Goal: Information Seeking & Learning: Learn about a topic

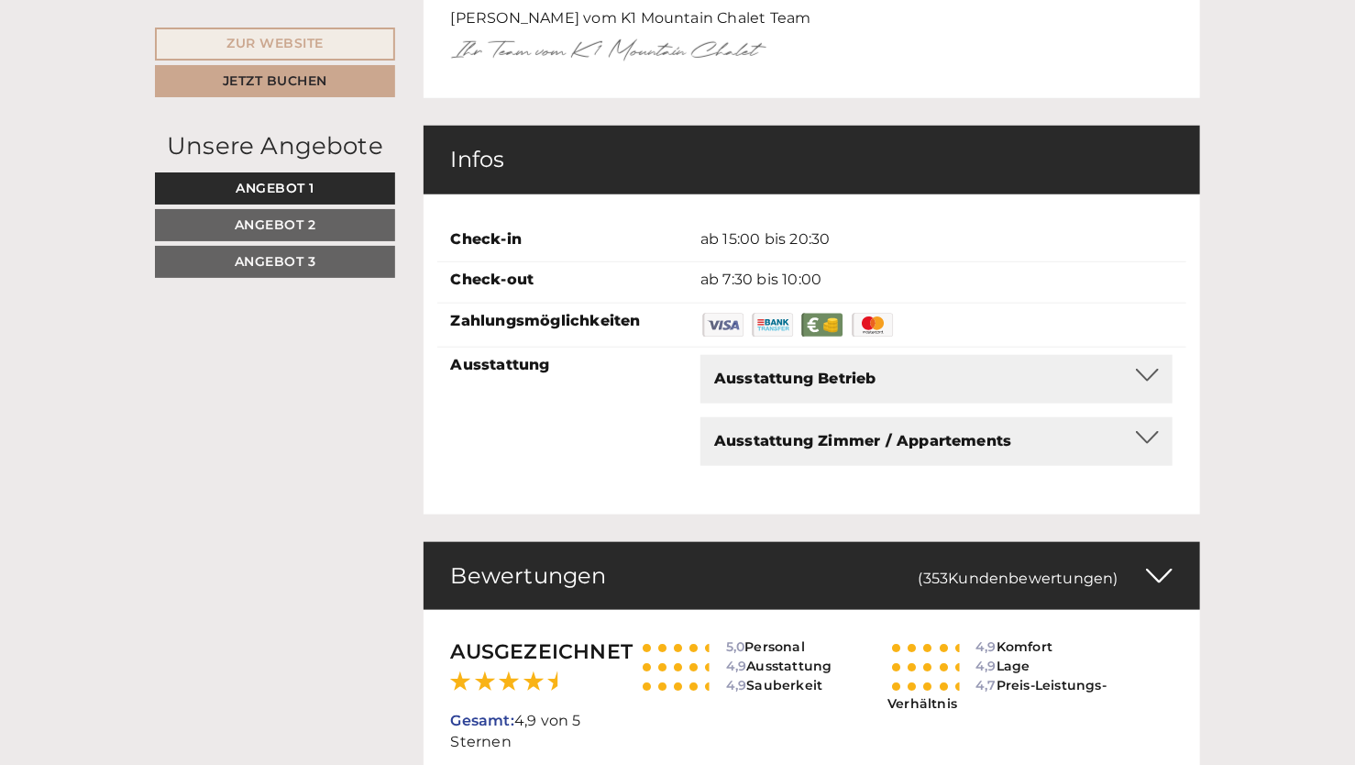
scroll to position [7608, 0]
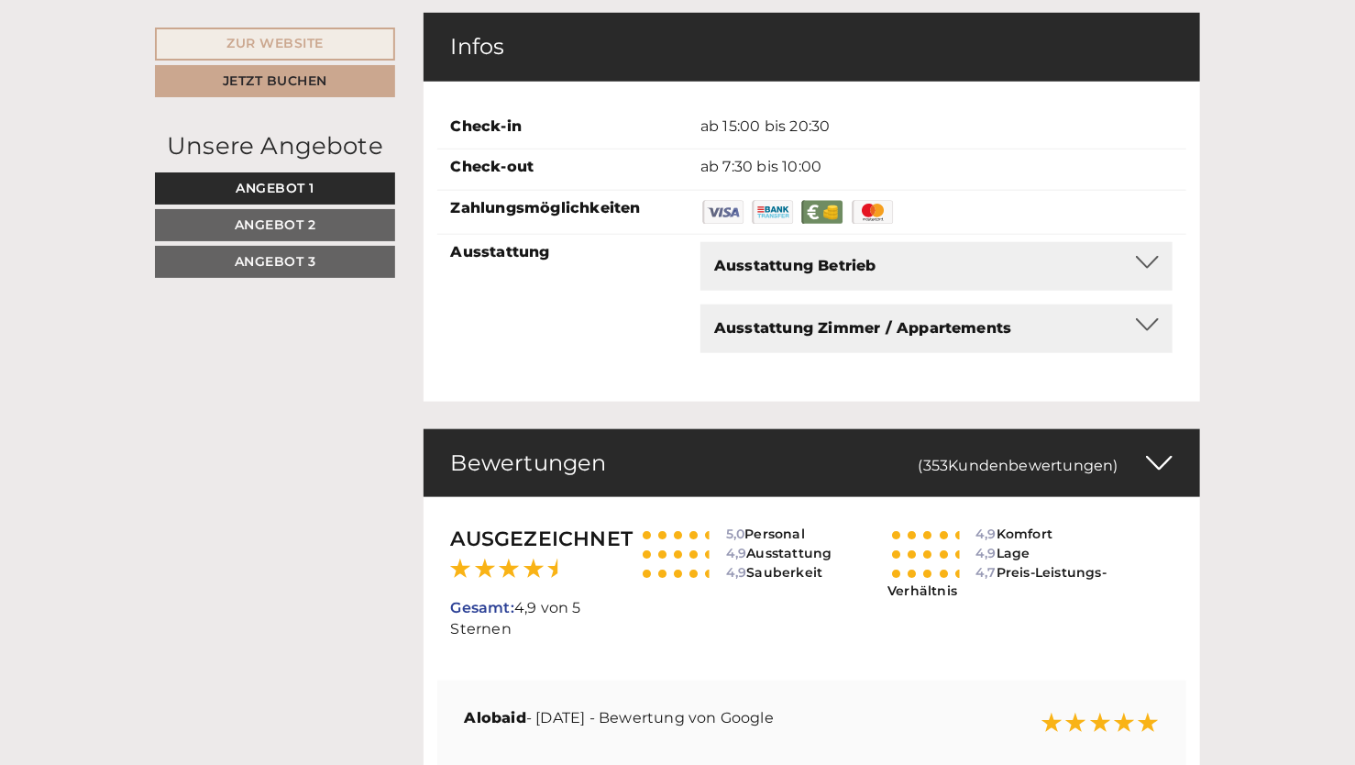
click at [914, 256] on div "Ausstattung Betrieb" at bounding box center [936, 266] width 445 height 21
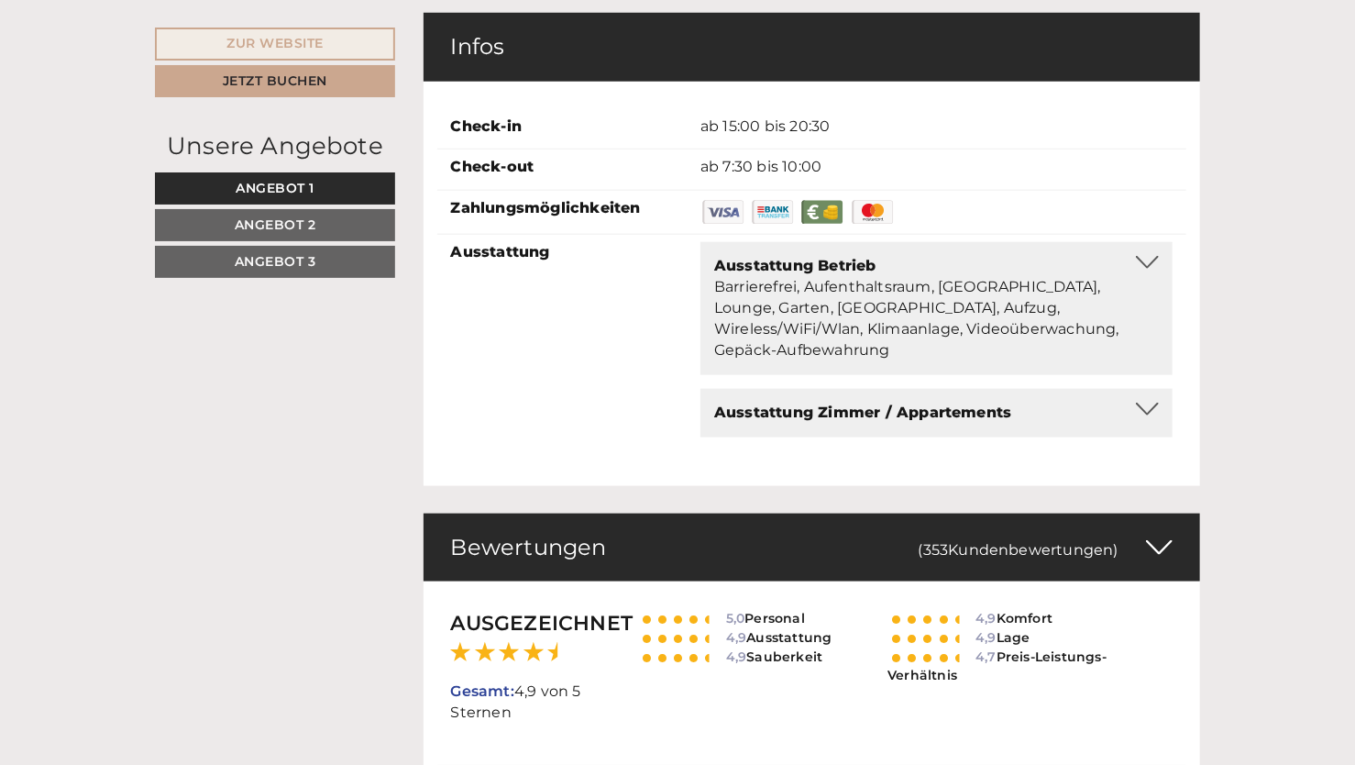
click at [889, 389] on div "Ausstattung Zimmer / Appartements Telefon, TV, Smart TV, Bademantel, Spiegel/Ko…" at bounding box center [936, 413] width 472 height 49
click at [1139, 402] on div at bounding box center [1147, 408] width 23 height 13
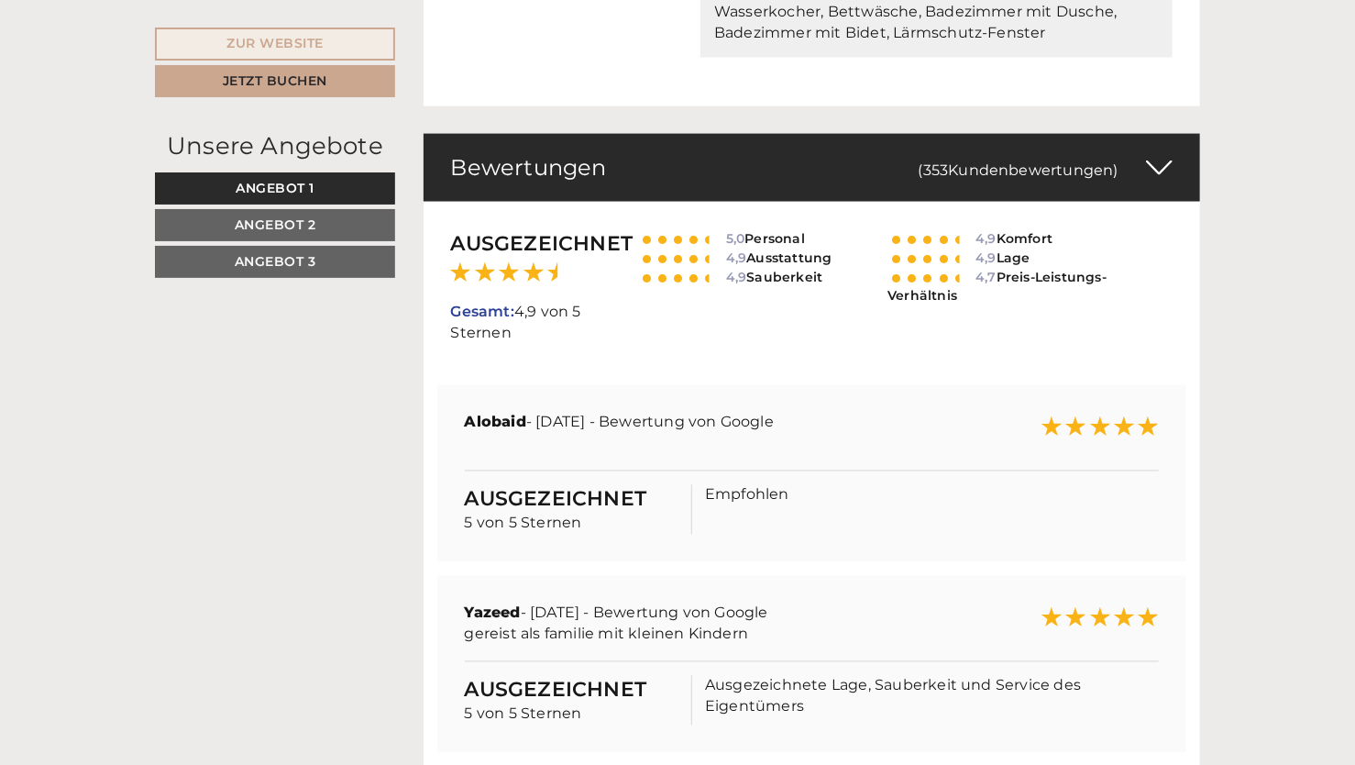
scroll to position [8158, 0]
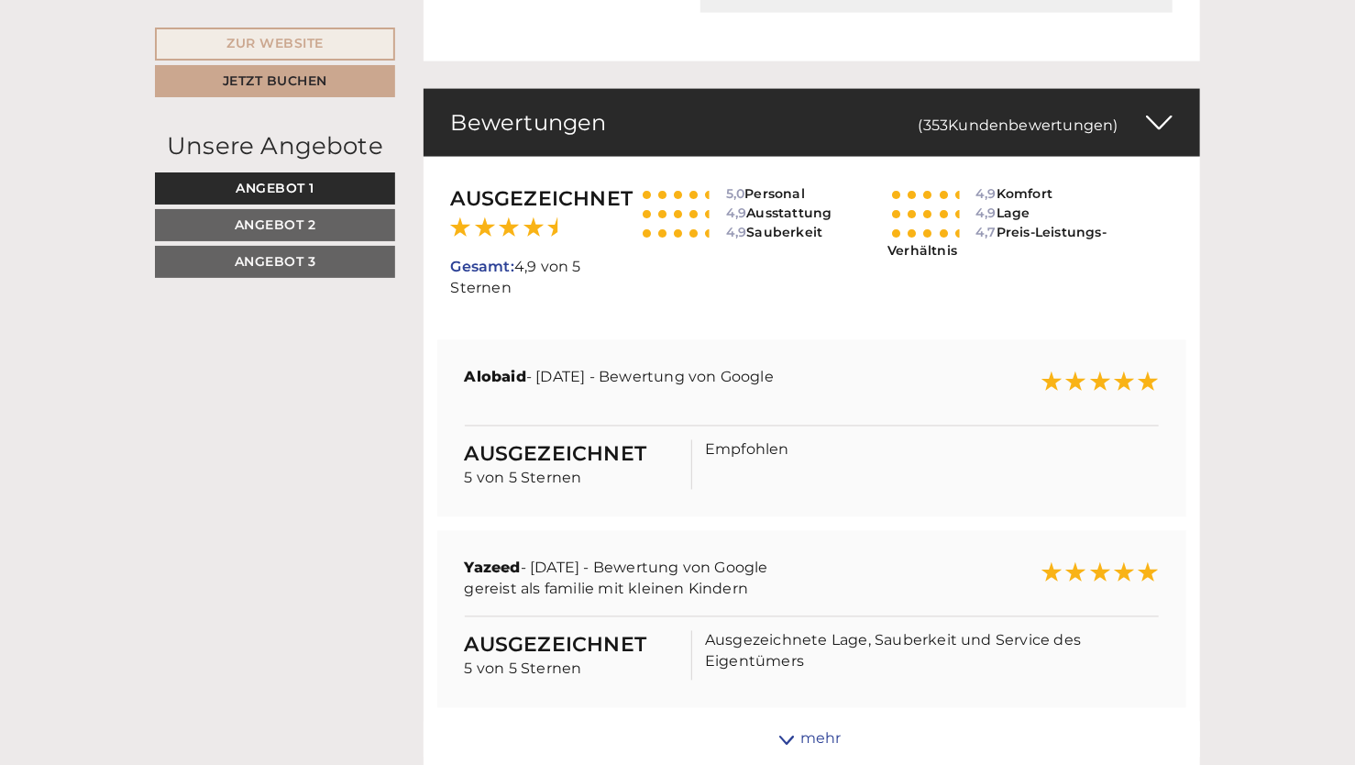
click at [798, 721] on div "mehr" at bounding box center [812, 739] width 777 height 36
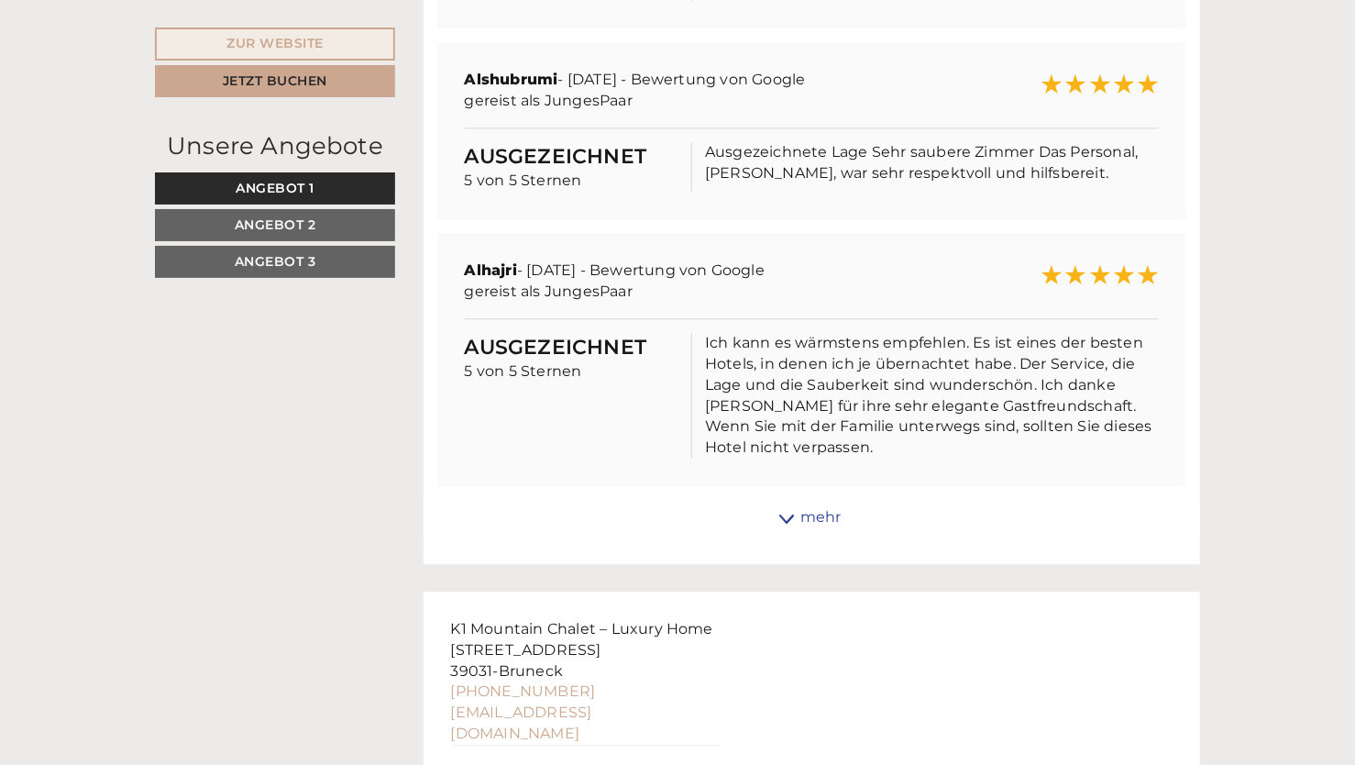
scroll to position [8892, 0]
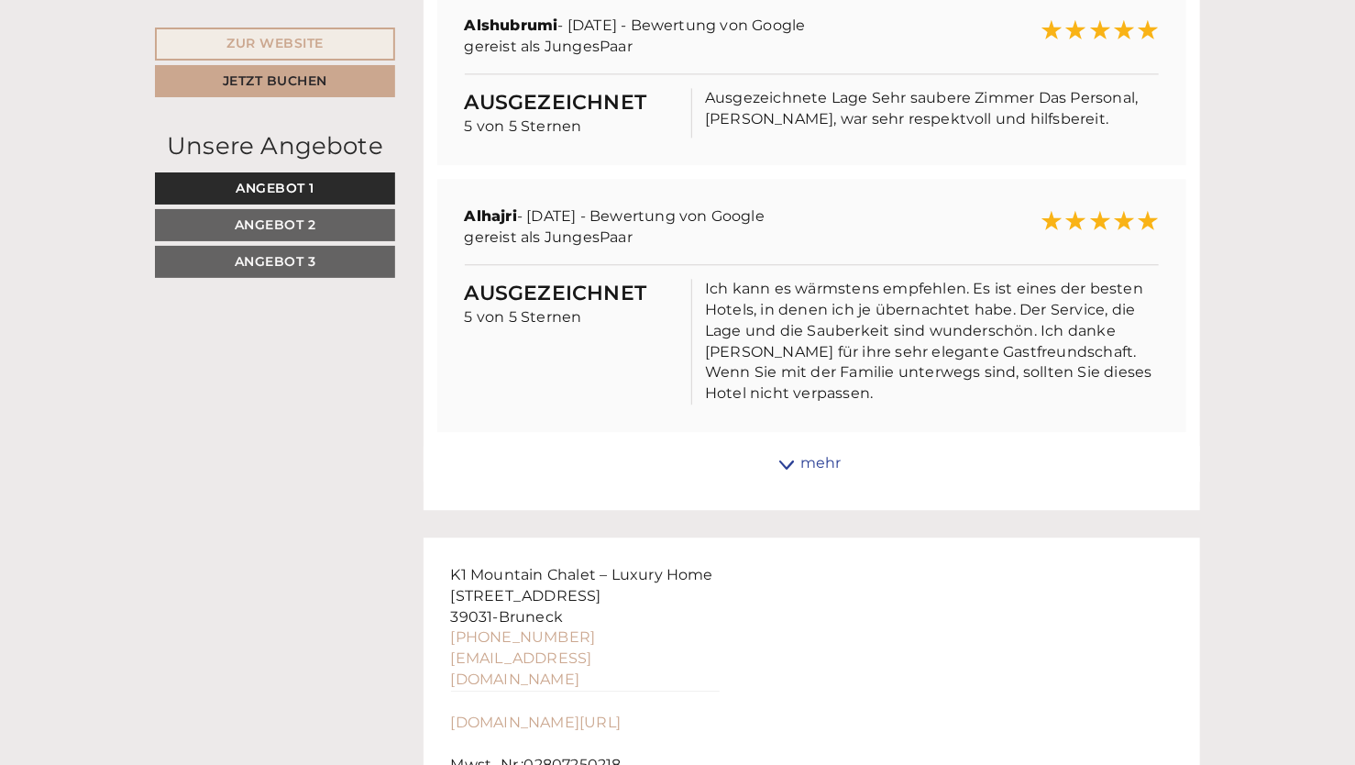
click at [804, 446] on div "mehr" at bounding box center [812, 464] width 777 height 36
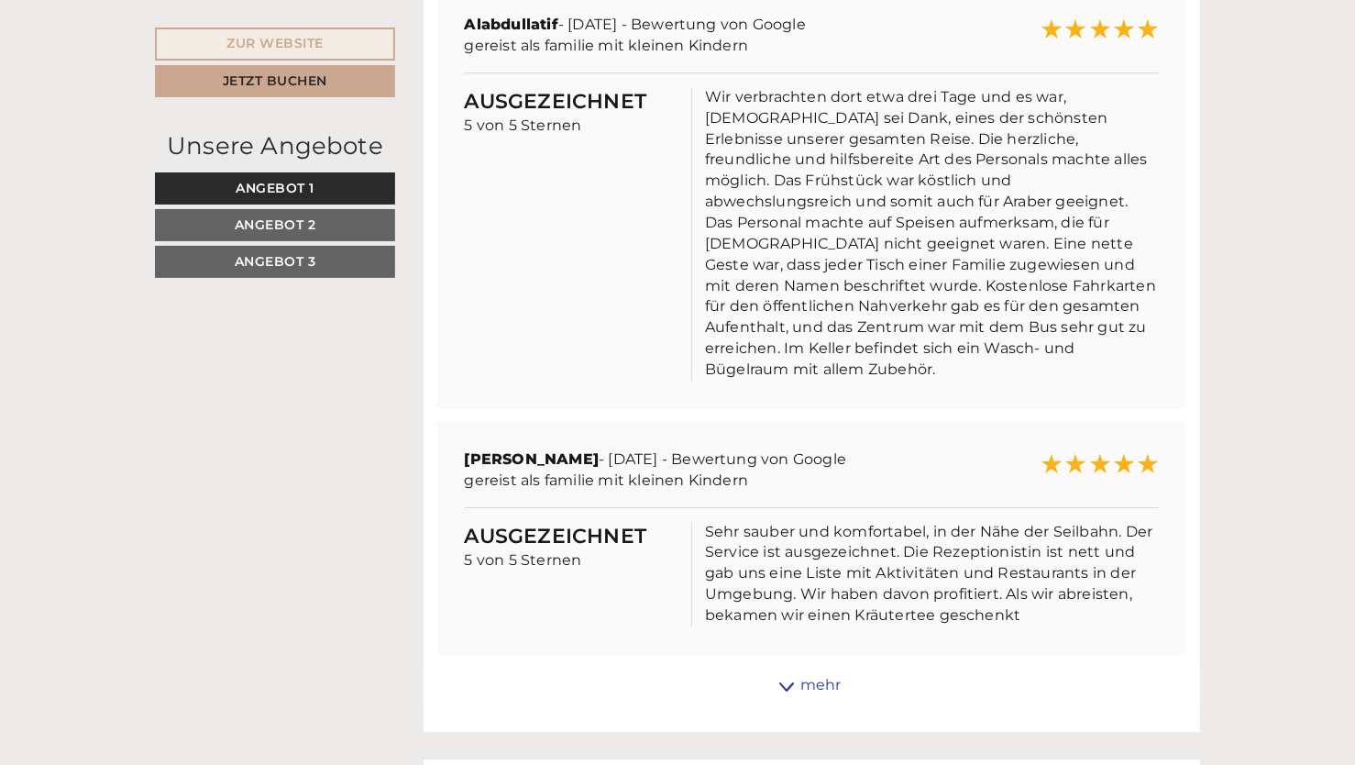
scroll to position [9534, 0]
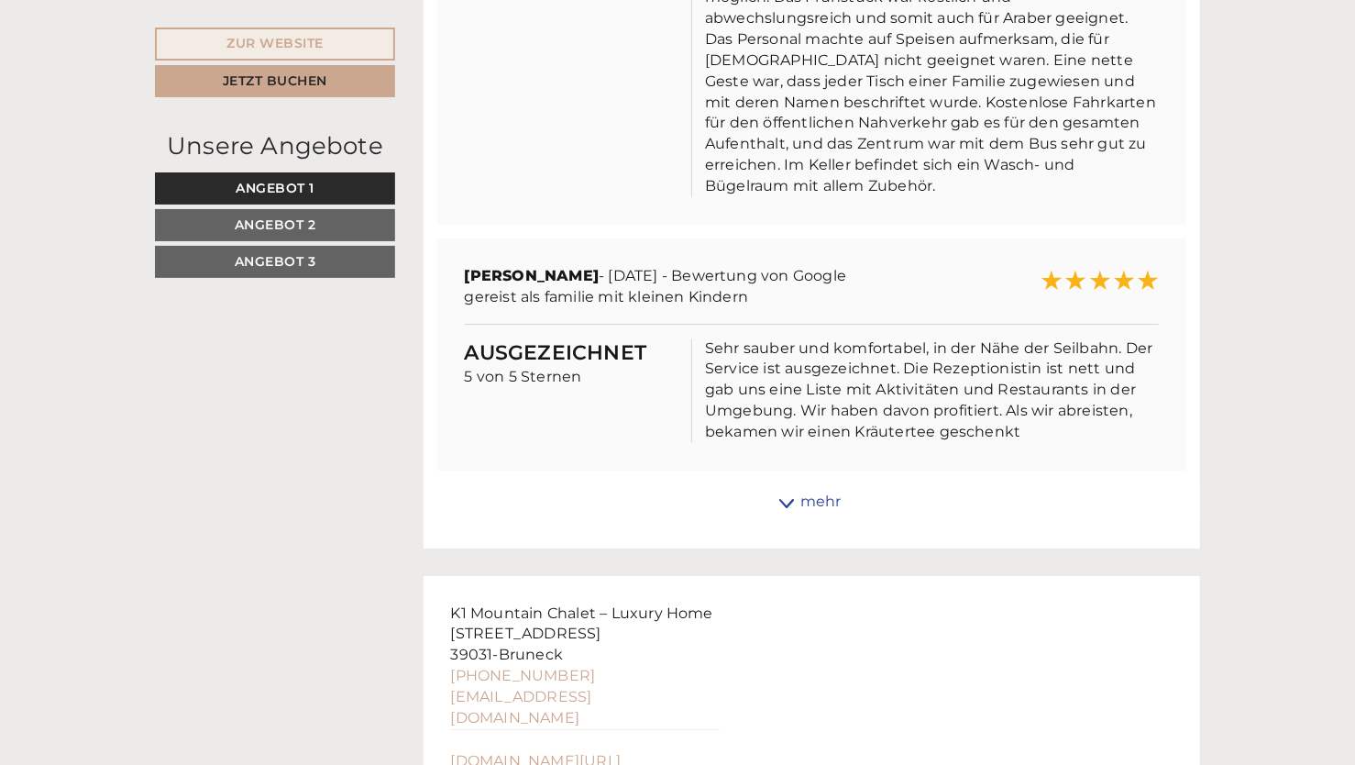
click at [815, 484] on div "mehr" at bounding box center [812, 502] width 777 height 36
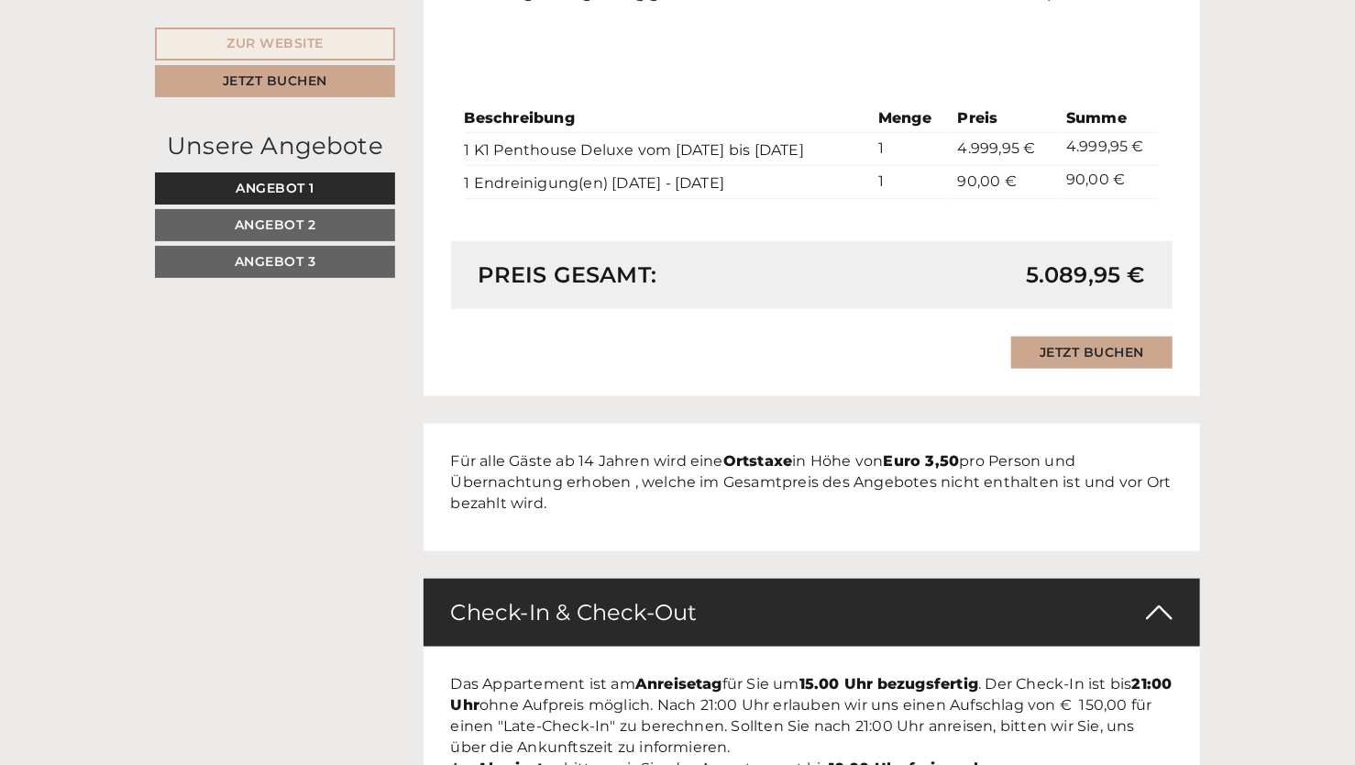
scroll to position [4033, 0]
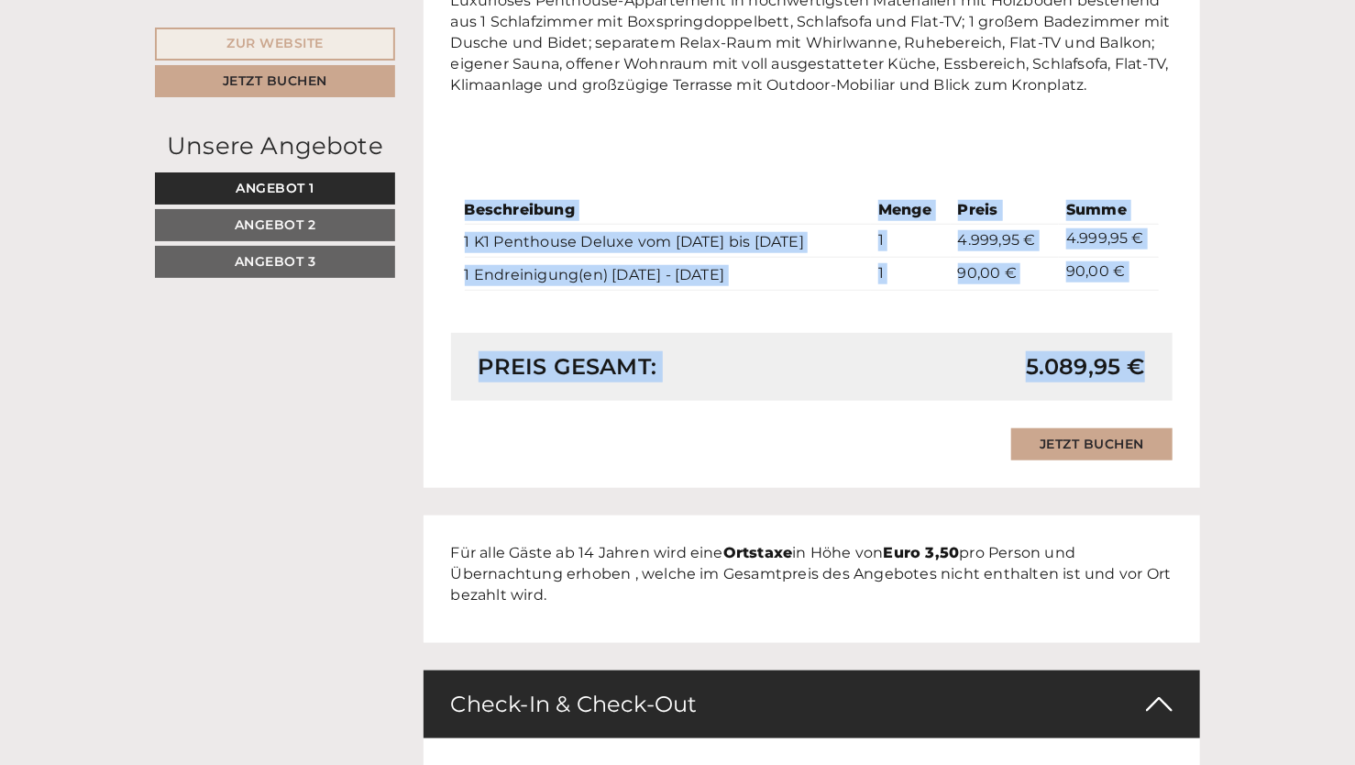
drag, startPoint x: 463, startPoint y: 203, endPoint x: 1144, endPoint y: 333, distance: 693.4
copy div "Beschreibung Menge Preis Summe 1 K1 Penthouse Deluxe vom [DATE] bis [DATE] 1 4.…"
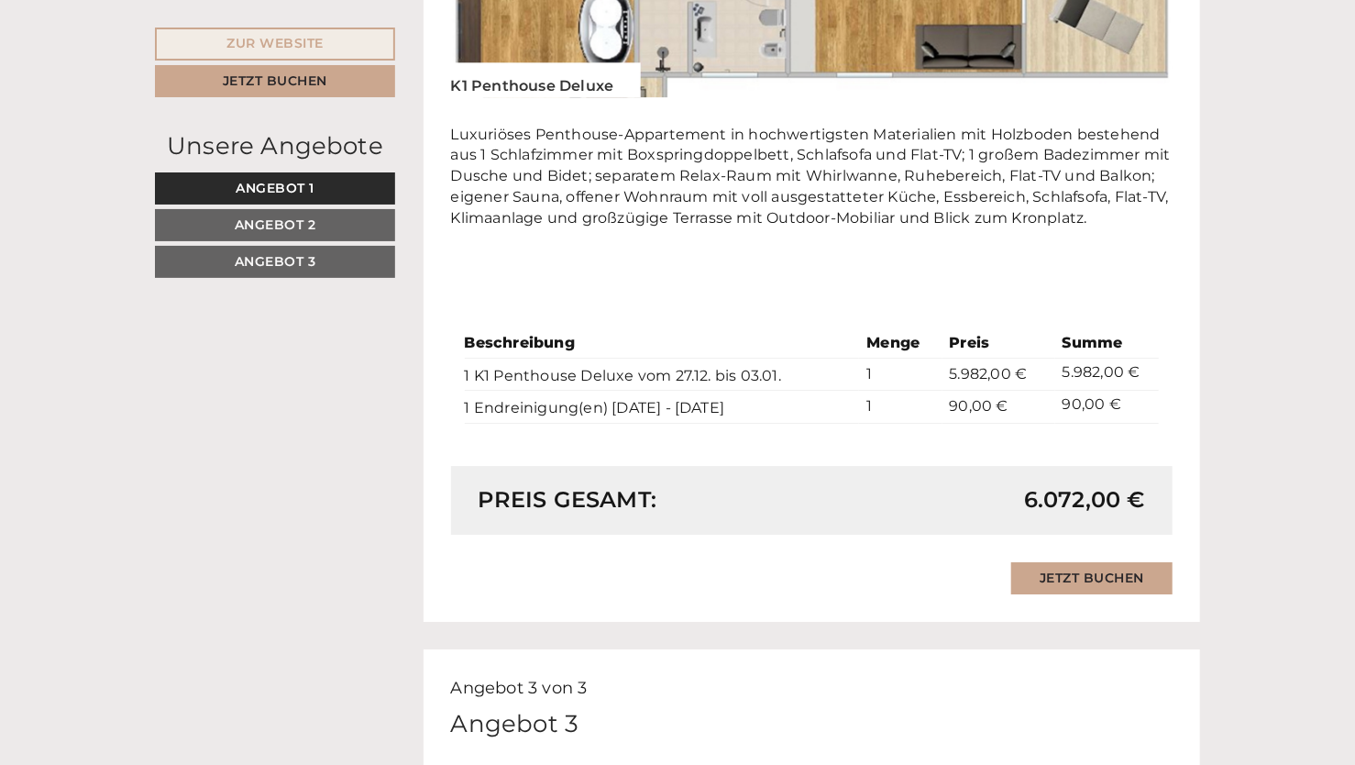
scroll to position [2658, 0]
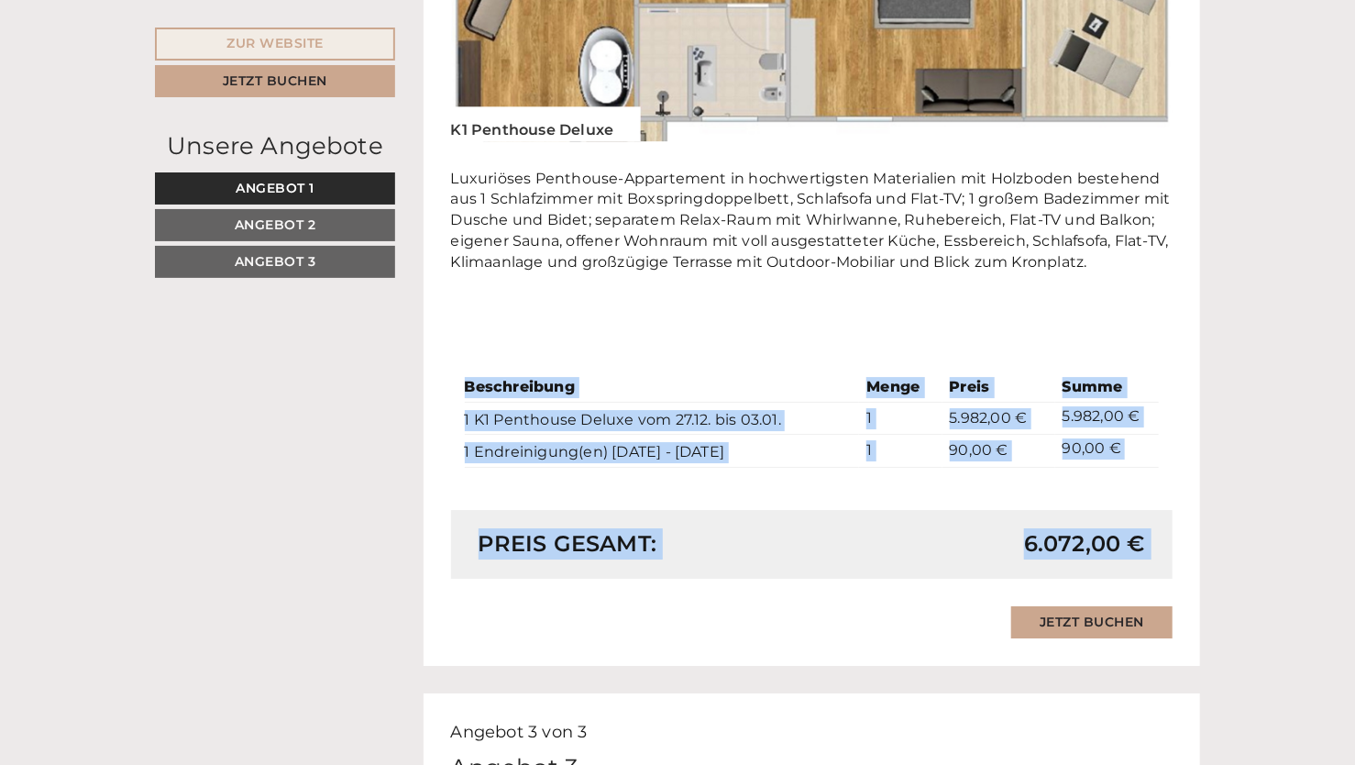
drag, startPoint x: 458, startPoint y: 347, endPoint x: 1132, endPoint y: 548, distance: 703.0
click at [1132, 548] on div "Angebot 2 von 3 Angebot 2 1x K1 Penthouse Deluxe 2 Personen: Chalet Verpflegung…" at bounding box center [812, 80] width 777 height 1171
copy div "Beschreibung Menge Preis Summe 1 K1 Penthouse Deluxe vom 27.12. bis 03.01. 1 5.…"
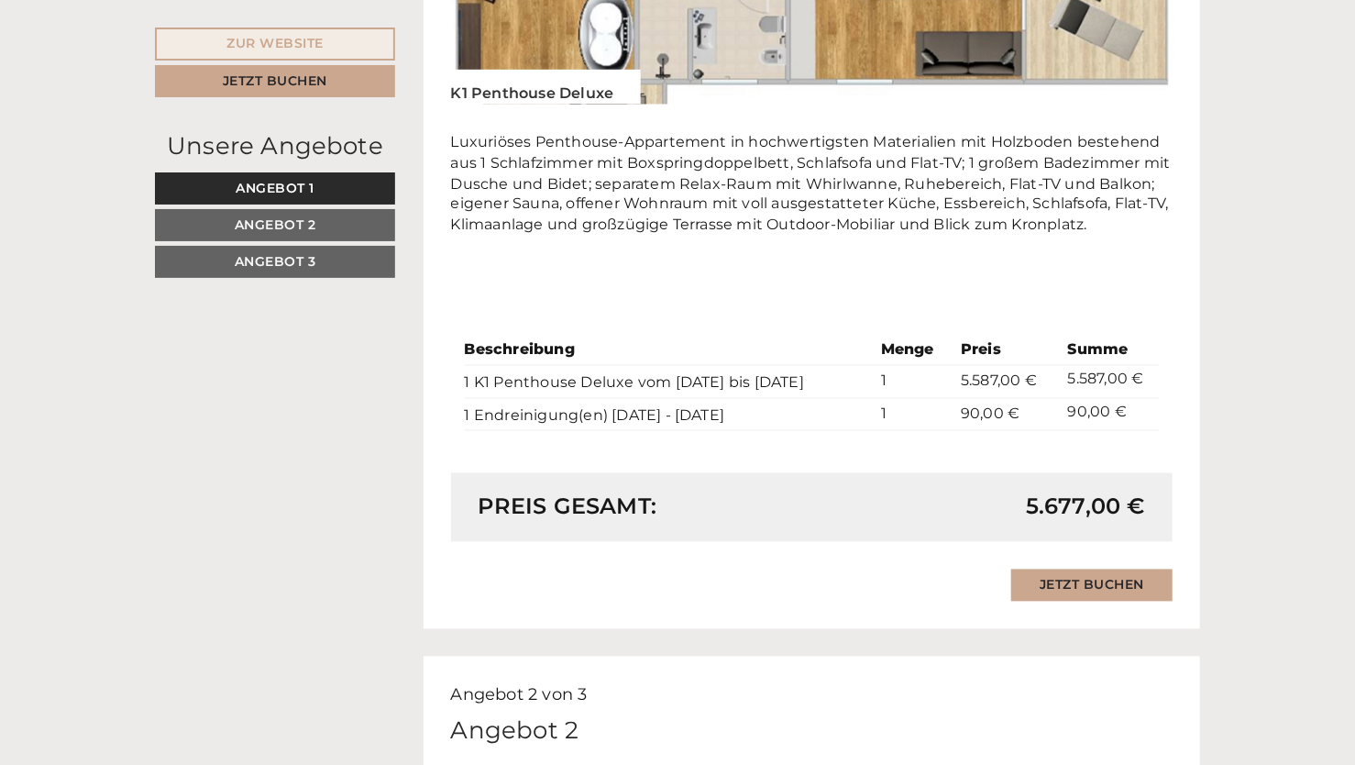
scroll to position [1467, 0]
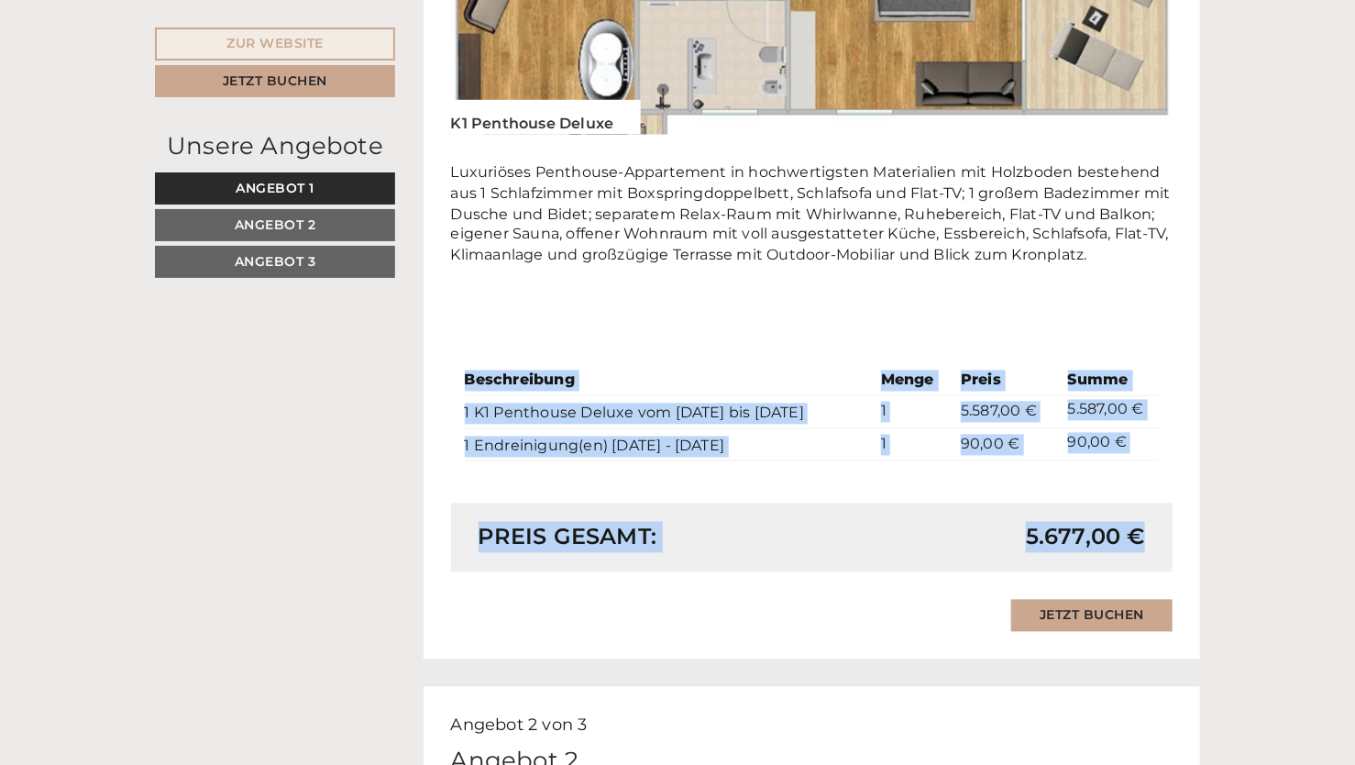
drag, startPoint x: 462, startPoint y: 348, endPoint x: 1139, endPoint y: 502, distance: 693.8
click at [1139, 502] on div "Angebot 1 von 3 Angebot 1 1x K1 Penthouse Deluxe 2 Personen: Chalet Verpflegung…" at bounding box center [812, 73] width 777 height 1171
copy div "Beschreibung Menge Preis Summe 1 K1 Penthouse Deluxe vom [DATE] bis [DATE] 1 5.…"
